Goal: Task Accomplishment & Management: Use online tool/utility

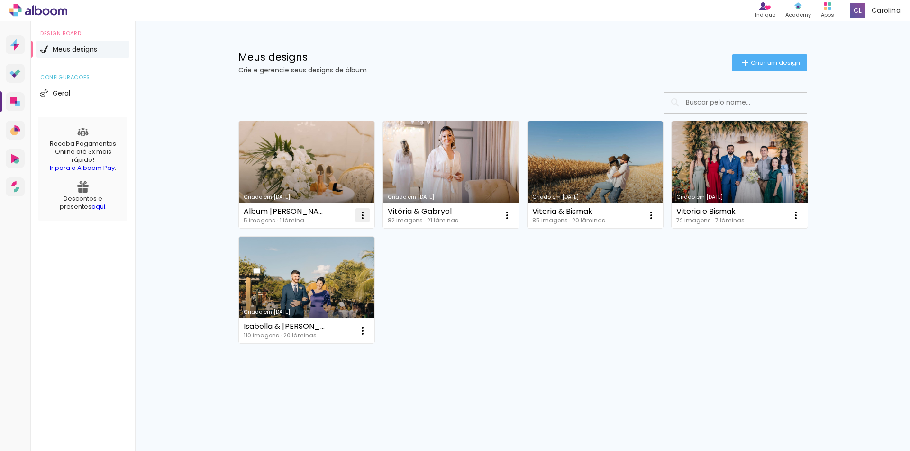
click at [361, 216] on iron-icon at bounding box center [362, 215] width 11 height 11
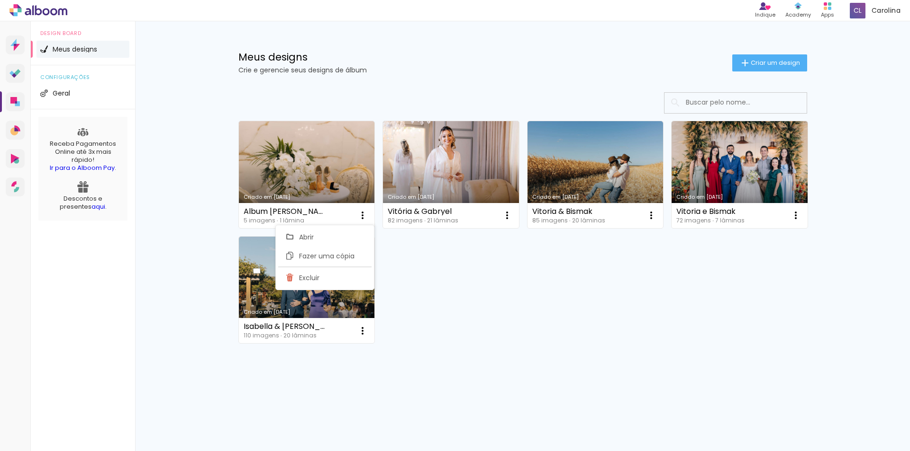
click at [465, 281] on div "Criado em [DATE] Album [PERSON_NAME] 5 imagens ∙ 1 lâmina Abrir Fazer uma cópia…" at bounding box center [522, 232] width 577 height 231
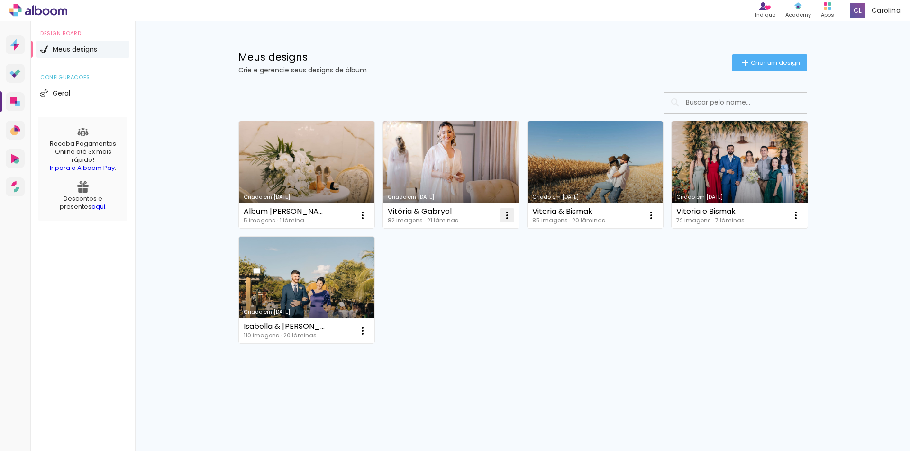
click at [500, 218] on paper-icon-button at bounding box center [506, 215] width 19 height 19
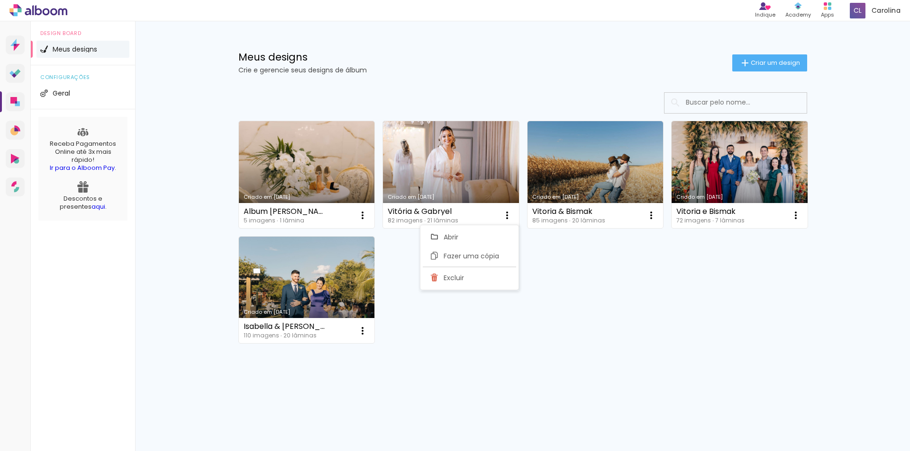
click at [630, 294] on div "Criado em [DATE] Album [PERSON_NAME] 5 imagens ∙ 1 lâmina Abrir Fazer uma cópia…" at bounding box center [522, 232] width 577 height 231
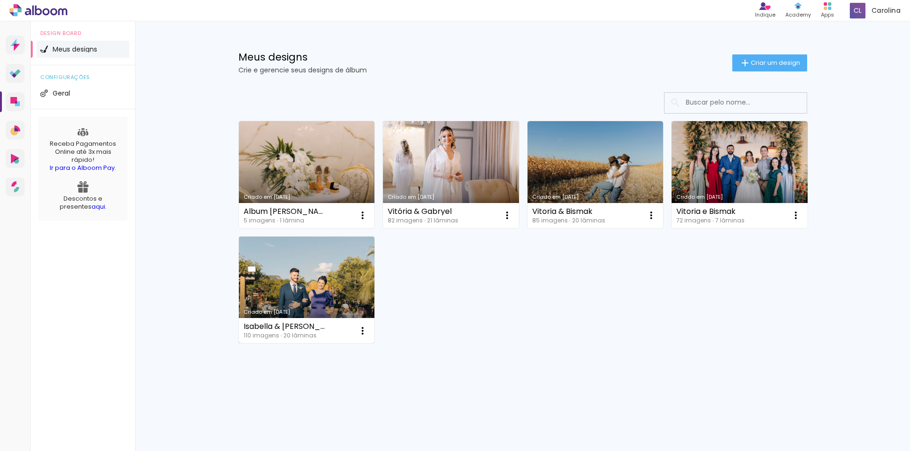
click at [313, 283] on link "Criado em [DATE]" at bounding box center [307, 290] width 136 height 107
click at [477, 272] on div "Criado em [DATE] Album [PERSON_NAME] 5 imagens ∙ 1 lâmina Abrir Fazer uma cópia…" at bounding box center [522, 232] width 577 height 231
